Goal: Entertainment & Leisure: Browse casually

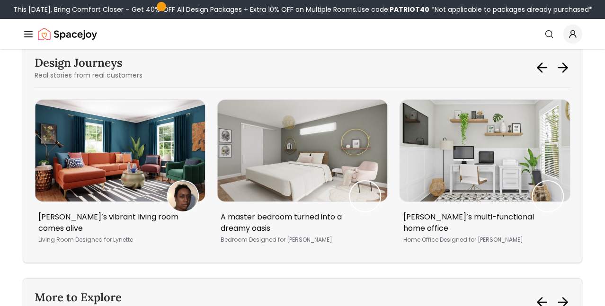
scroll to position [4046, 0]
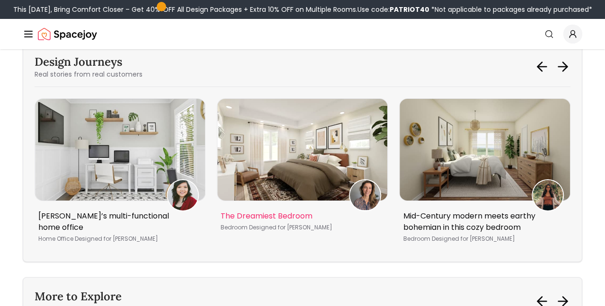
click at [284, 201] on img "3 / 5" at bounding box center [302, 150] width 170 height 102
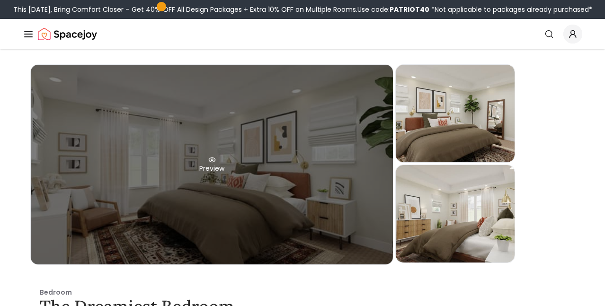
click at [214, 162] on icon at bounding box center [212, 160] width 8 height 8
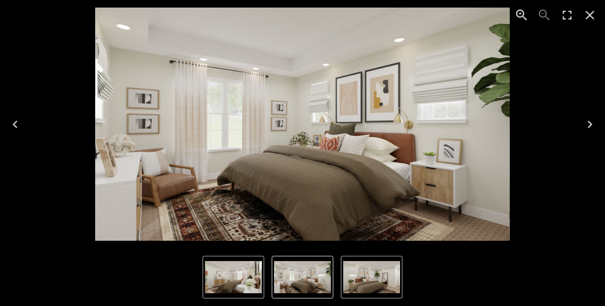
click at [591, 125] on icon "Next" at bounding box center [590, 125] width 5 height 8
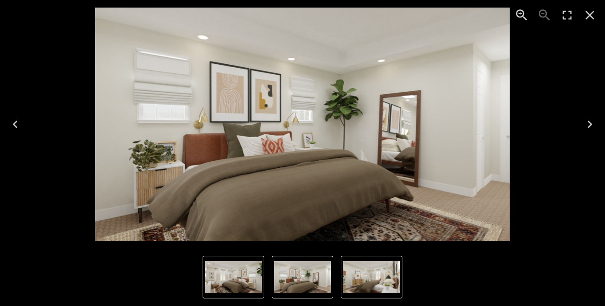
click at [590, 125] on icon "Next" at bounding box center [590, 125] width 5 height 8
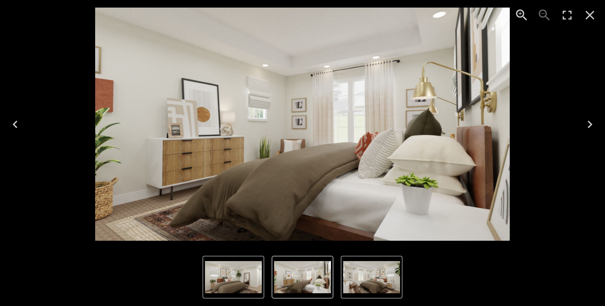
click at [590, 125] on icon "Next" at bounding box center [589, 124] width 15 height 15
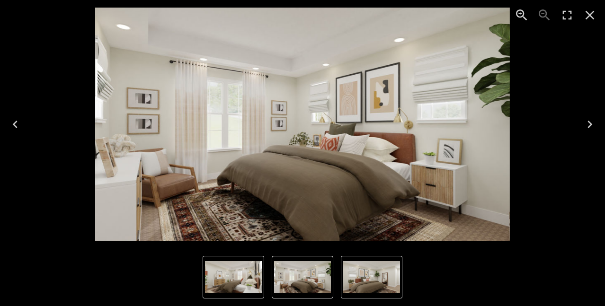
click at [590, 125] on icon "Next" at bounding box center [589, 124] width 15 height 15
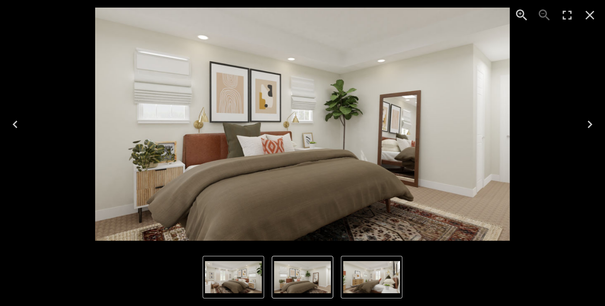
click at [590, 123] on icon "Next" at bounding box center [590, 125] width 5 height 8
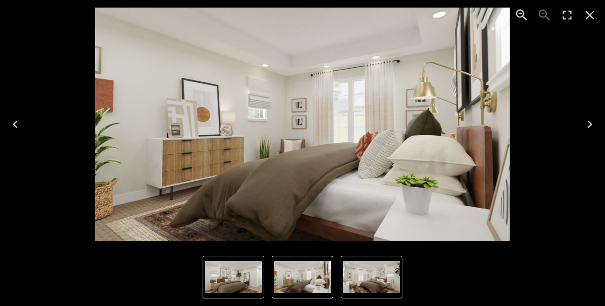
click at [590, 123] on icon "Next" at bounding box center [590, 125] width 5 height 8
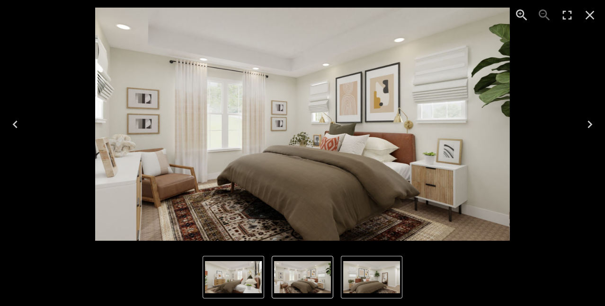
click at [590, 123] on icon "Next" at bounding box center [590, 125] width 5 height 8
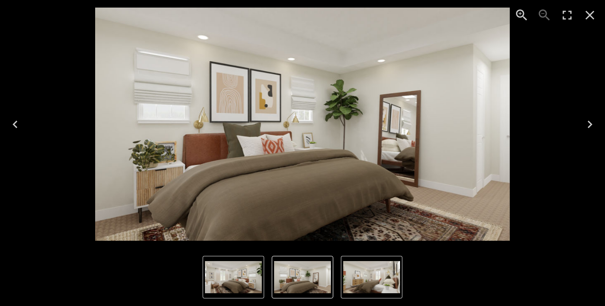
click at [593, 16] on icon "Close" at bounding box center [589, 15] width 15 height 15
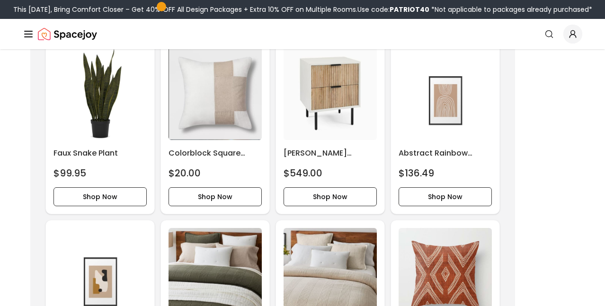
scroll to position [2142, 0]
